Goal: Find contact information: Find contact information

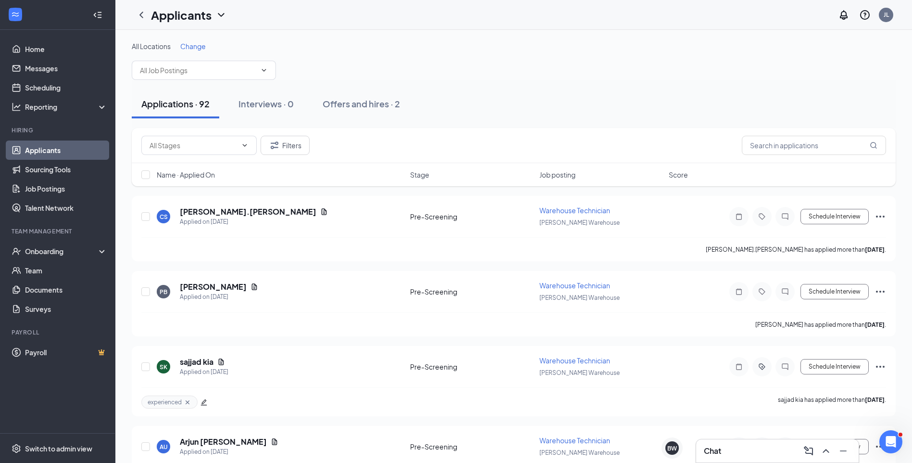
click at [376, 44] on div "All Locations Change" at bounding box center [514, 46] width 764 height 10
click at [55, 251] on div "Onboarding" at bounding box center [62, 251] width 74 height 10
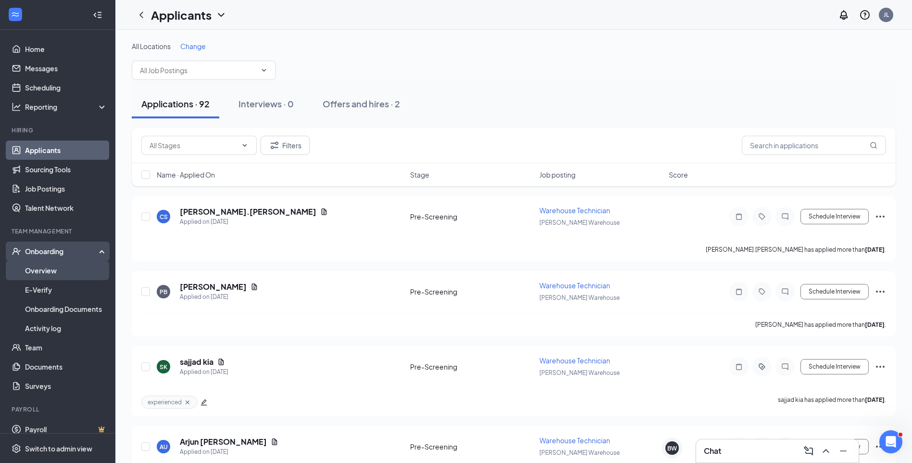
click at [52, 271] on link "Overview" at bounding box center [66, 270] width 82 height 19
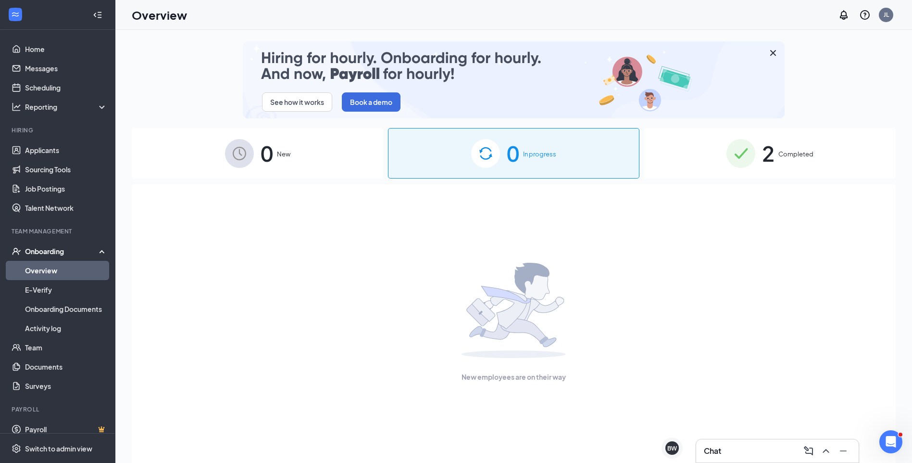
click at [722, 147] on div "2 Completed" at bounding box center [770, 153] width 252 height 50
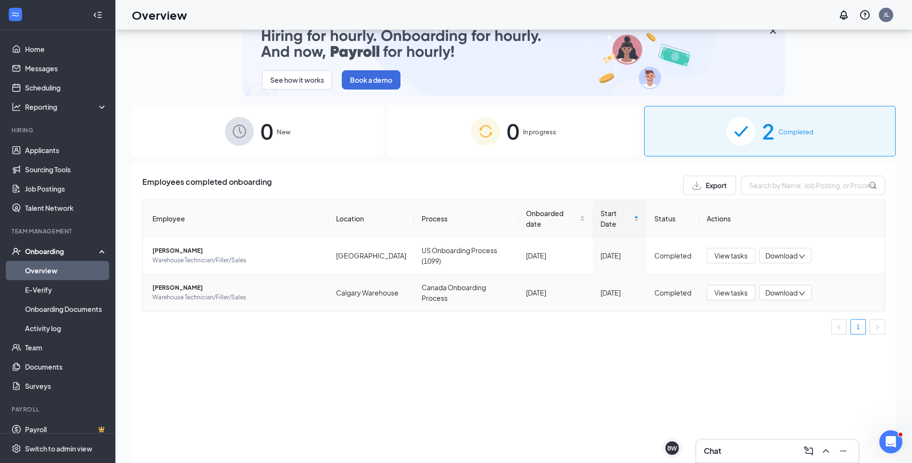
scroll to position [43, 0]
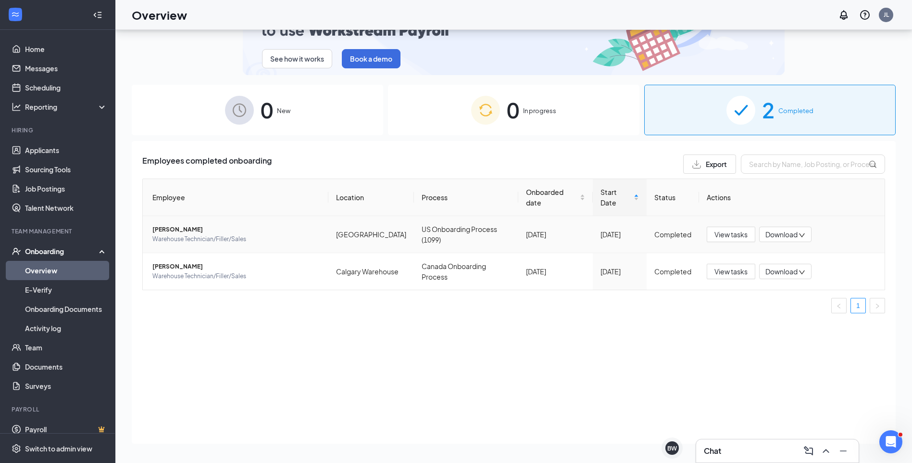
click at [175, 229] on span "[PERSON_NAME]" at bounding box center [236, 230] width 168 height 10
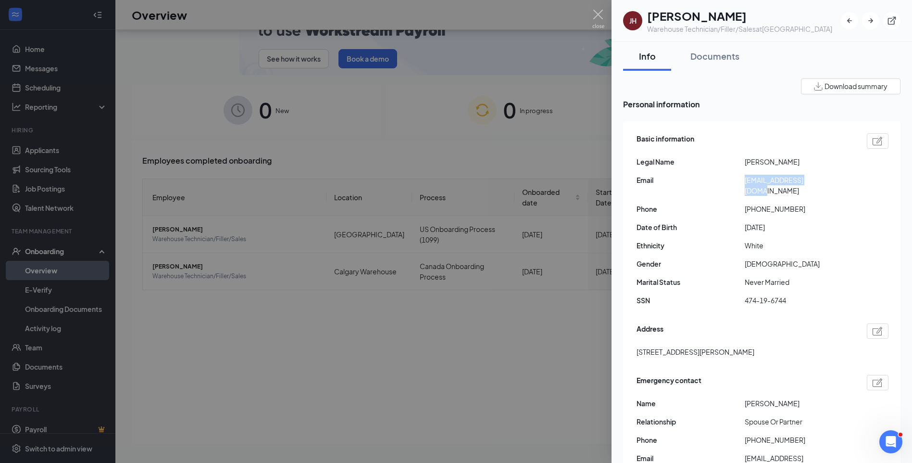
drag, startPoint x: 825, startPoint y: 180, endPoint x: 738, endPoint y: 184, distance: 87.6
click at [738, 184] on div "Email [EMAIL_ADDRESS][DOMAIN_NAME]" at bounding box center [763, 185] width 252 height 21
drag, startPoint x: 738, startPoint y: 184, endPoint x: 774, endPoint y: 182, distance: 36.1
copy div "[EMAIL_ADDRESS][DOMAIN_NAME]"
drag, startPoint x: 157, startPoint y: 105, endPoint x: 190, endPoint y: 249, distance: 147.1
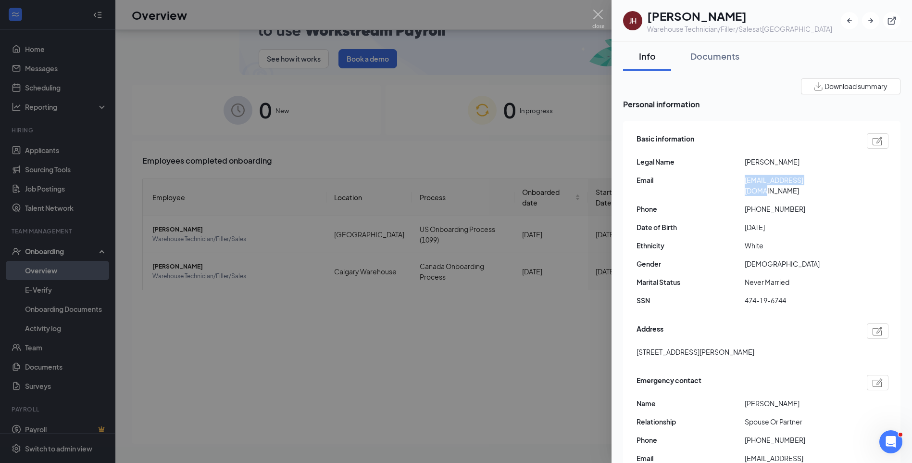
click at [157, 105] on div at bounding box center [456, 231] width 912 height 463
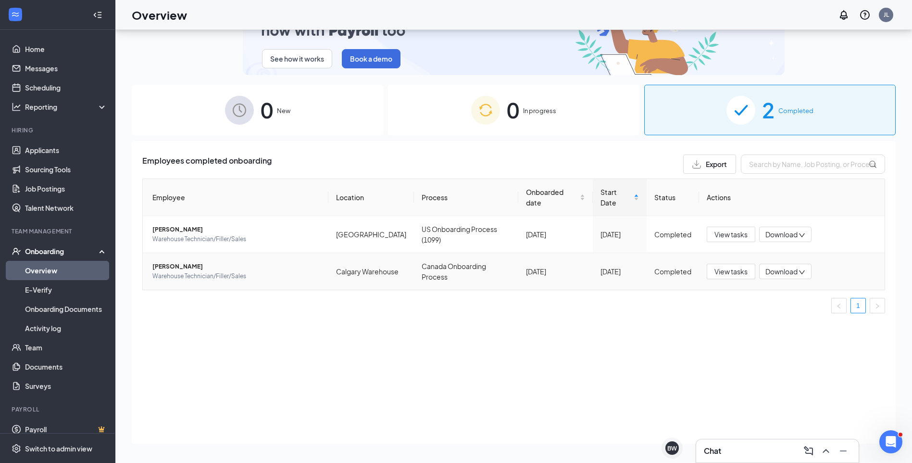
click at [170, 270] on span "[PERSON_NAME]" at bounding box center [236, 267] width 168 height 10
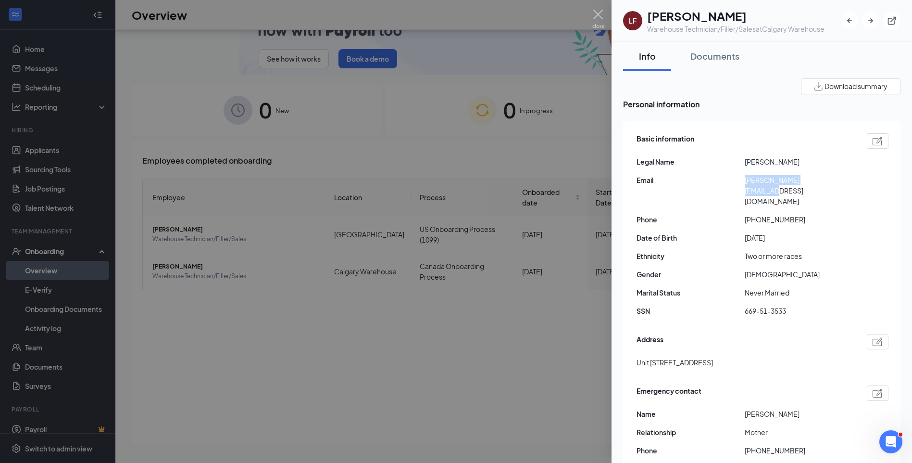
drag, startPoint x: 834, startPoint y: 180, endPoint x: 745, endPoint y: 181, distance: 89.0
click at [745, 181] on span "[PERSON_NAME][EMAIL_ADDRESS][DOMAIN_NAME]" at bounding box center [799, 191] width 108 height 32
drag, startPoint x: 745, startPoint y: 181, endPoint x: 753, endPoint y: 183, distance: 7.4
copy span "[PERSON_NAME][EMAIL_ADDRESS][DOMAIN_NAME]"
